Goal: Task Accomplishment & Management: Manage account settings

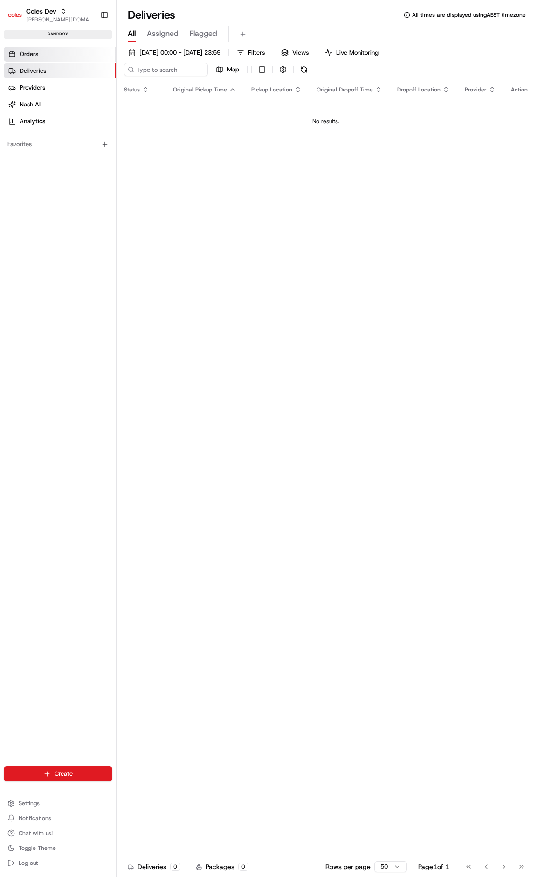
click at [56, 56] on link "Orders" at bounding box center [60, 54] width 112 height 15
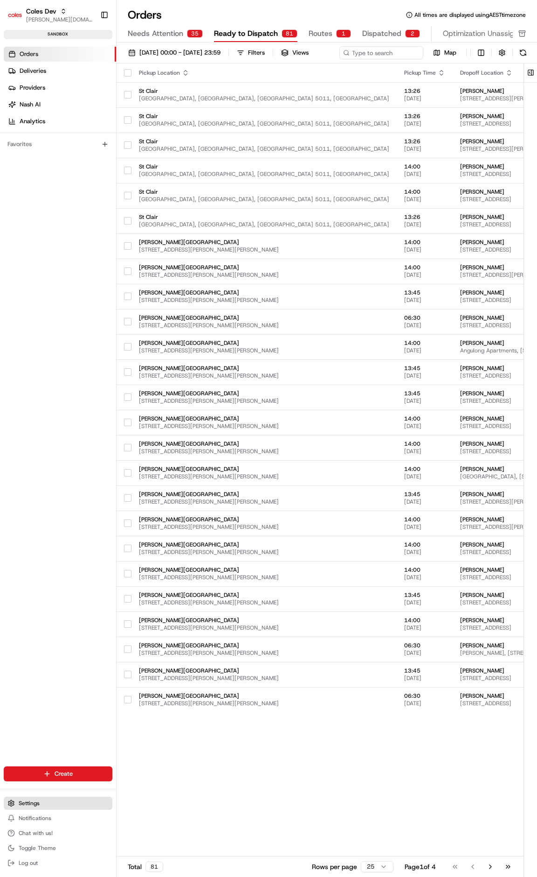
click at [44, 804] on button "Settings" at bounding box center [58, 802] width 109 height 13
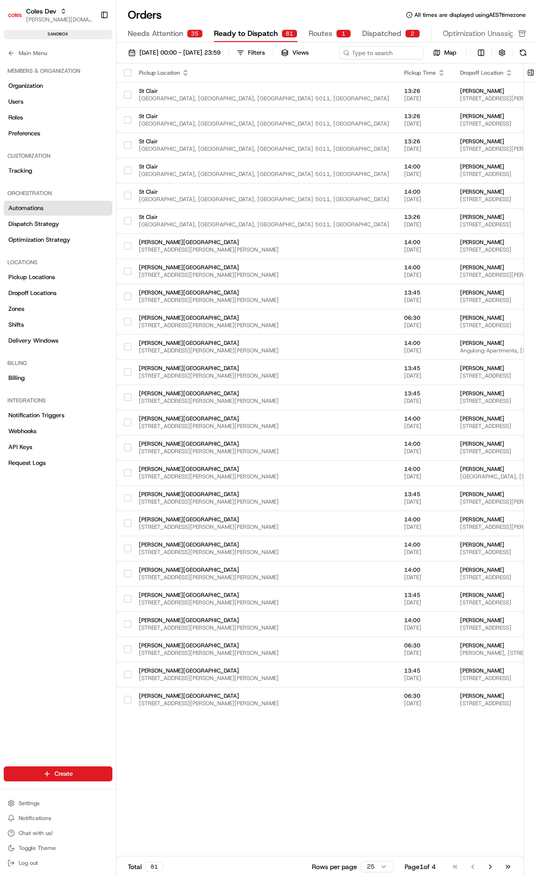
click at [65, 210] on link "Automations" at bounding box center [58, 208] width 109 height 15
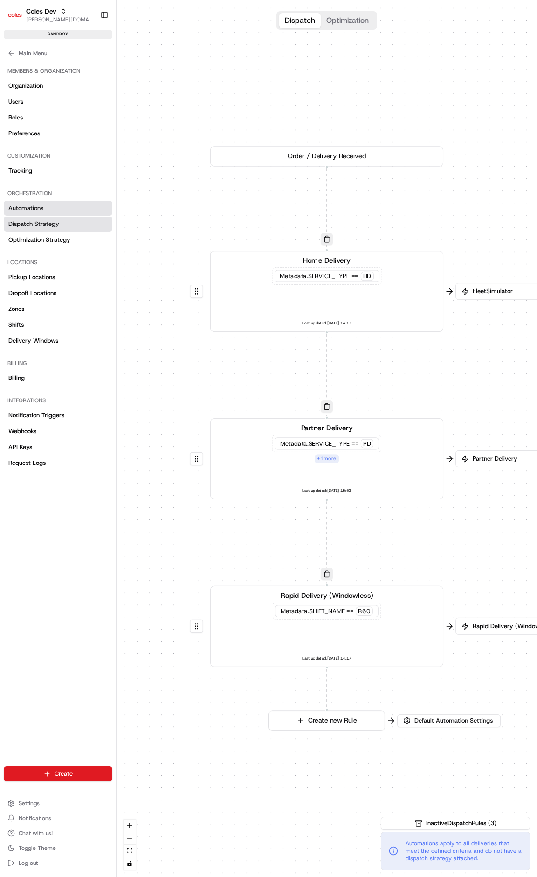
click at [50, 223] on span "Dispatch Strategy" at bounding box center [33, 224] width 51 height 8
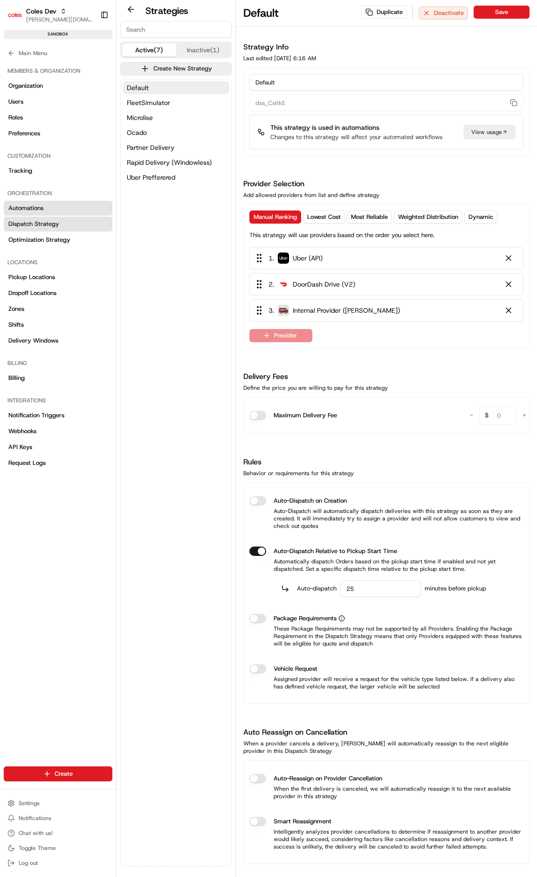
click at [49, 211] on link "Automations" at bounding box center [58, 208] width 109 height 15
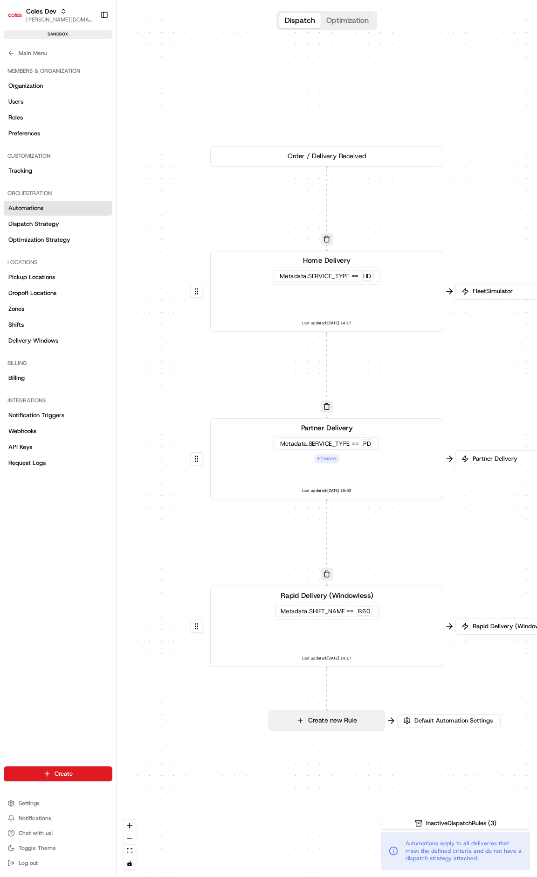
click at [320, 728] on button "Create new Rule" at bounding box center [327, 720] width 116 height 19
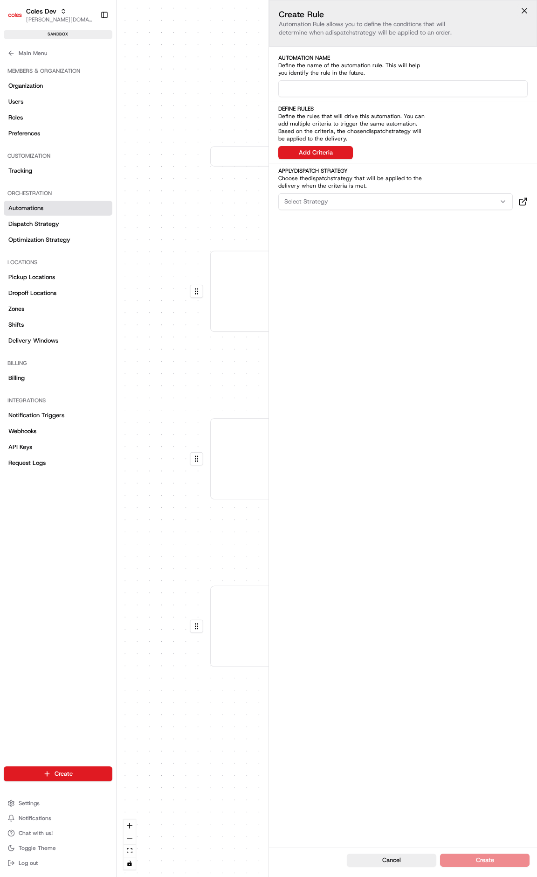
click at [523, 10] on button at bounding box center [525, 11] width 14 height 14
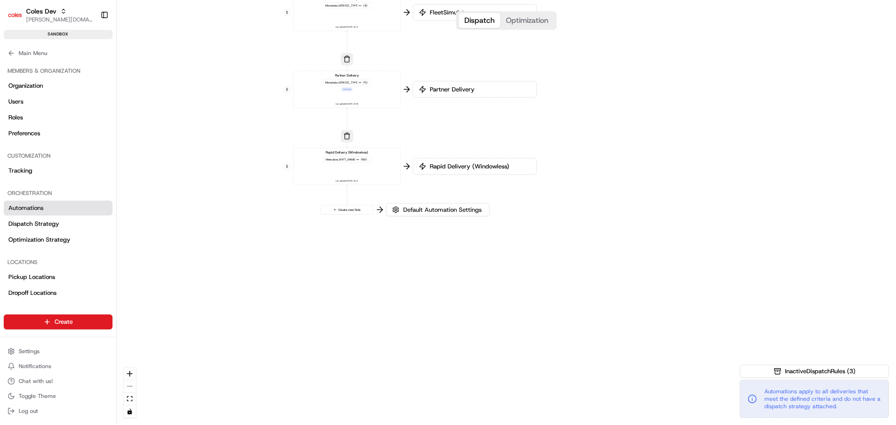
drag, startPoint x: 551, startPoint y: 388, endPoint x: 554, endPoint y: 57, distance: 330.3
click at [537, 57] on div "0 0 0 0 Order / Delivery Received Home Delivery Metadata .SERVICE_TYPE == HD La…" at bounding box center [506, 212] width 779 height 425
click at [18, 222] on span "Dispatch Strategy" at bounding box center [33, 224] width 51 height 8
